Goal: Task Accomplishment & Management: Manage account settings

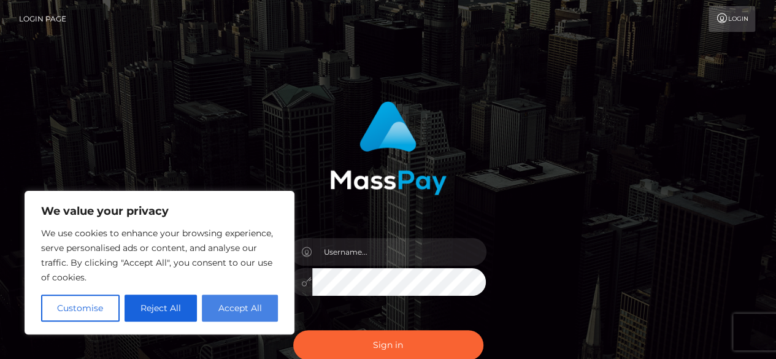
click at [248, 307] on button "Accept All" at bounding box center [240, 308] width 76 height 27
checkbox input "true"
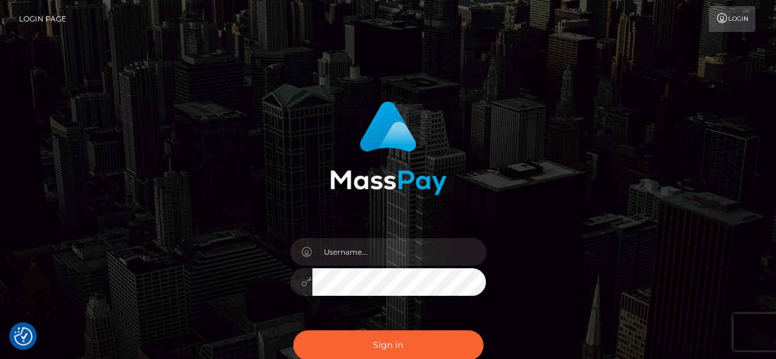
click at [248, 307] on div "Sign in" at bounding box center [388, 242] width 322 height 300
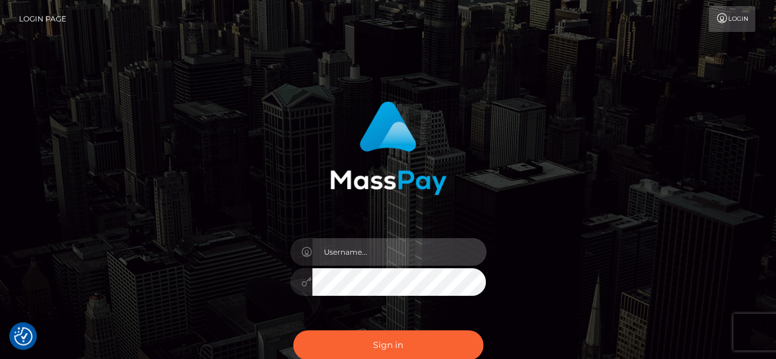
click at [371, 253] on input "text" at bounding box center [399, 252] width 174 height 28
type input "[EMAIL_ADDRESS][DOMAIN_NAME]"
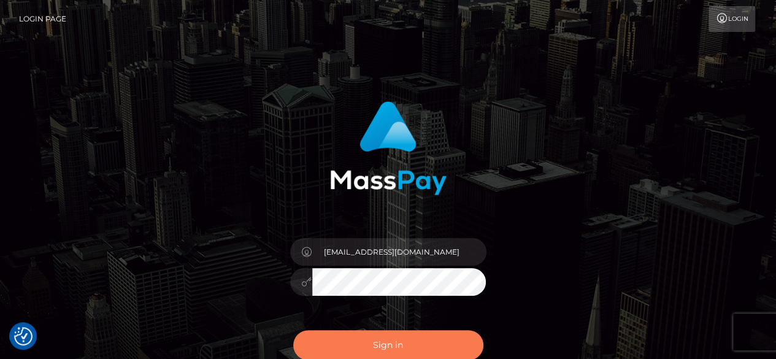
click at [453, 341] on button "Sign in" at bounding box center [388, 345] width 190 height 30
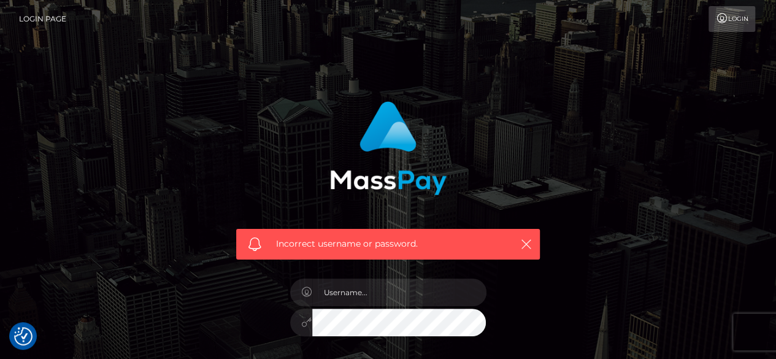
click at [417, 276] on div at bounding box center [388, 316] width 215 height 94
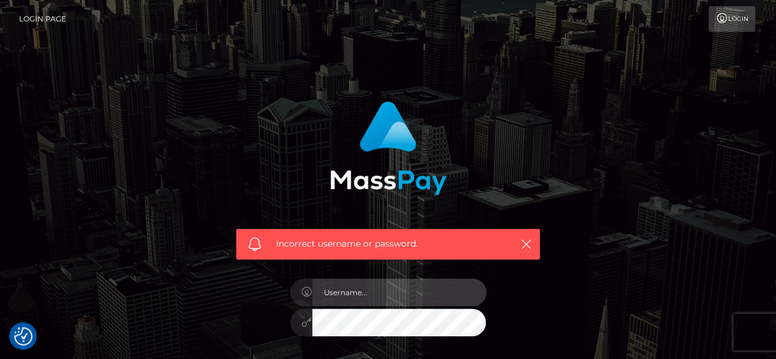
click at [415, 284] on input "text" at bounding box center [399, 293] width 174 height 28
type input "15_tearoom_loosest@icloud.com"
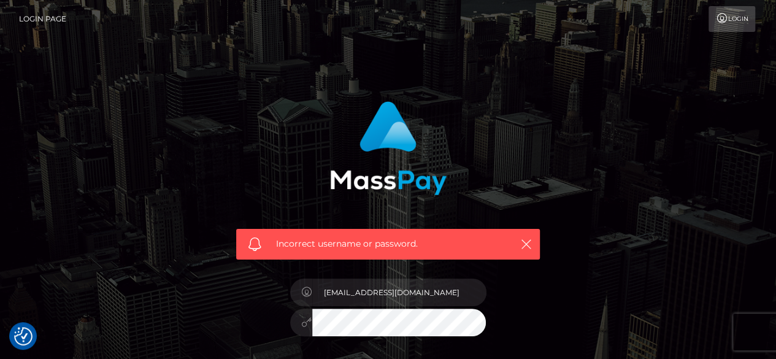
checkbox input "true"
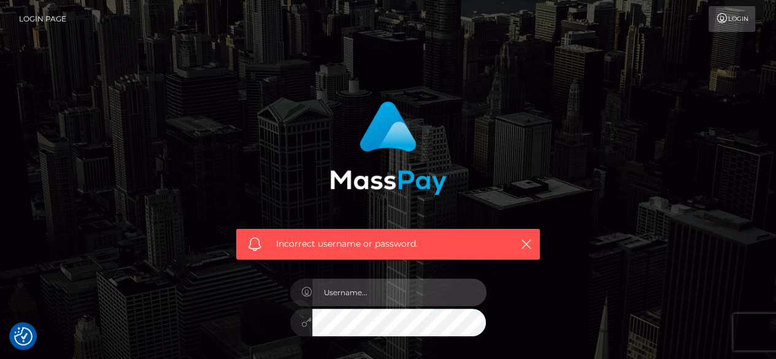
click at [405, 298] on input "text" at bounding box center [399, 293] width 174 height 28
type input "[EMAIL_ADDRESS][DOMAIN_NAME]"
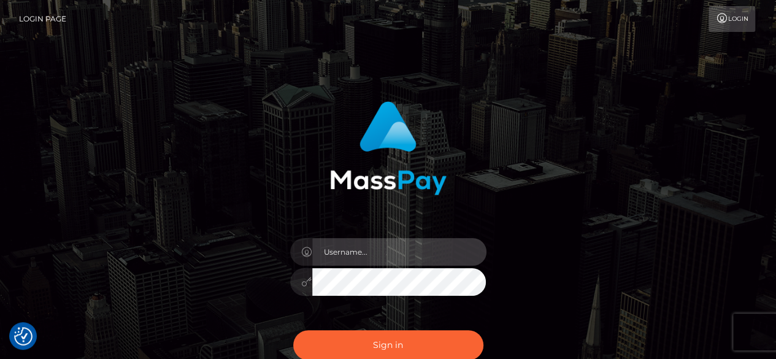
click at [423, 254] on input "text" at bounding box center [399, 252] width 174 height 28
type input "[EMAIL_ADDRESS][DOMAIN_NAME]"
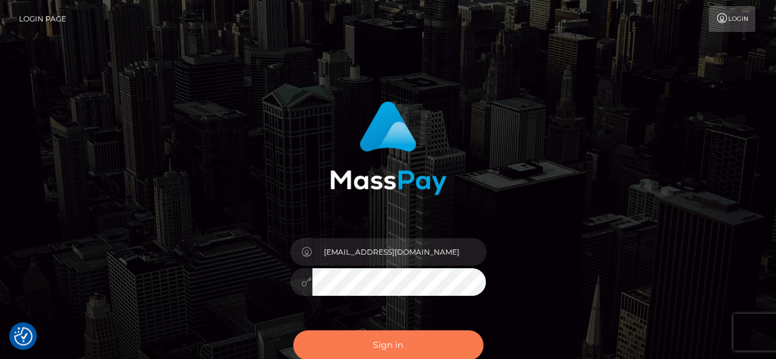
click at [448, 346] on button "Sign in" at bounding box center [388, 345] width 190 height 30
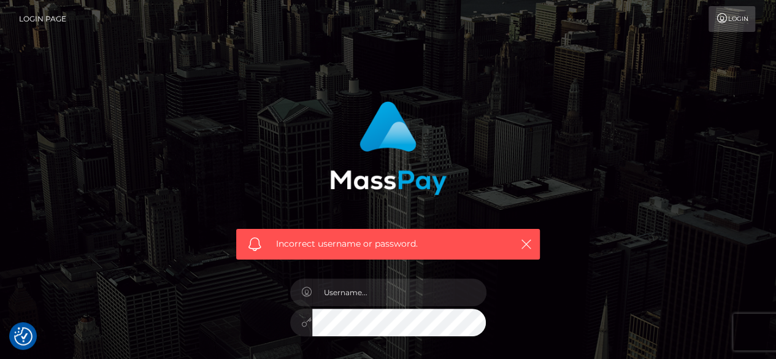
click at [363, 226] on div "Incorrect username or password." at bounding box center [388, 176] width 322 height 168
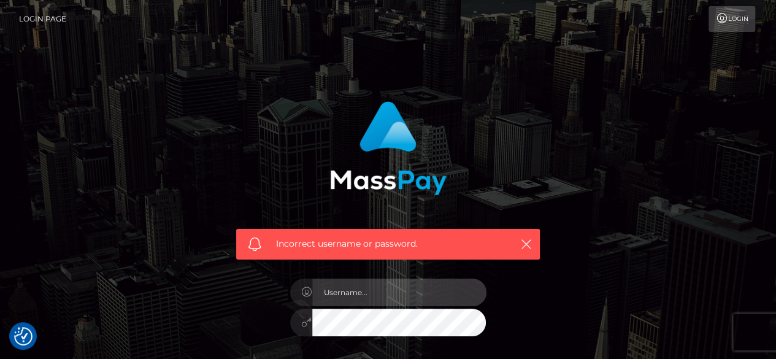
click at [420, 293] on input "text" at bounding box center [399, 293] width 174 height 28
type input "[EMAIL_ADDRESS][DOMAIN_NAME]"
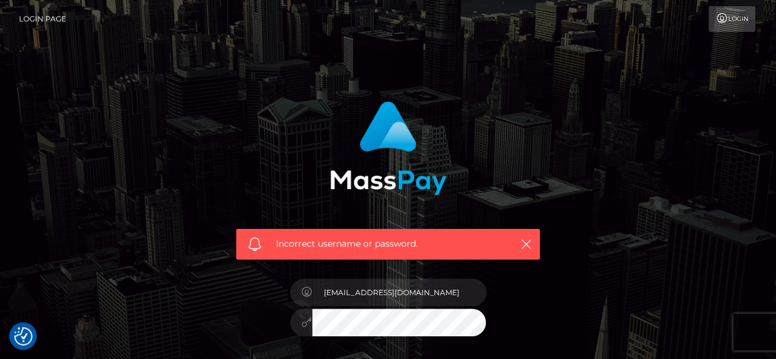
click at [740, 23] on link "Login" at bounding box center [732, 19] width 47 height 26
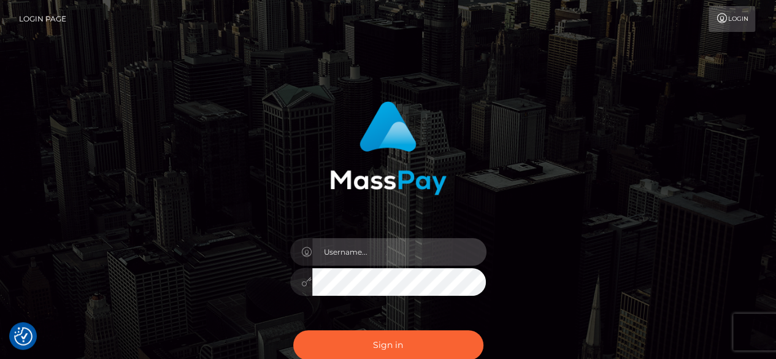
click at [377, 262] on input "text" at bounding box center [399, 252] width 174 height 28
type input "15_tearoom_loosest@icloud.com"
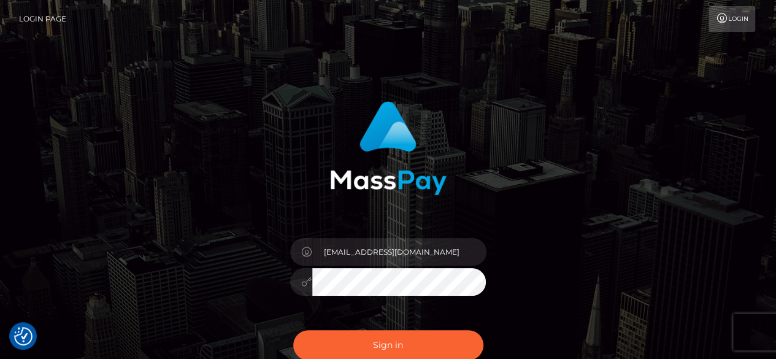
click at [293, 330] on button "Sign in" at bounding box center [388, 345] width 190 height 30
